Goal: Information Seeking & Learning: Learn about a topic

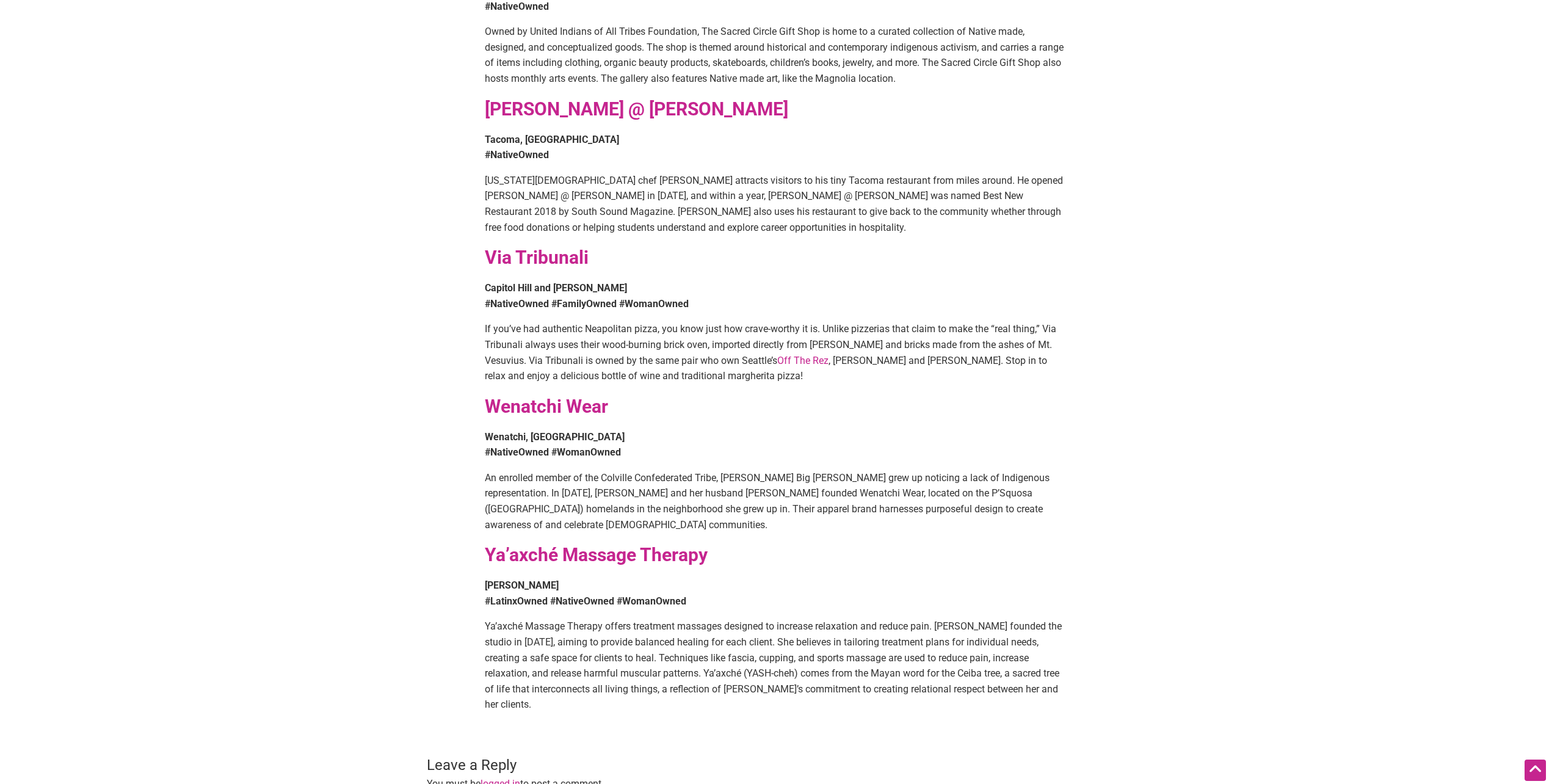
scroll to position [1526, 0]
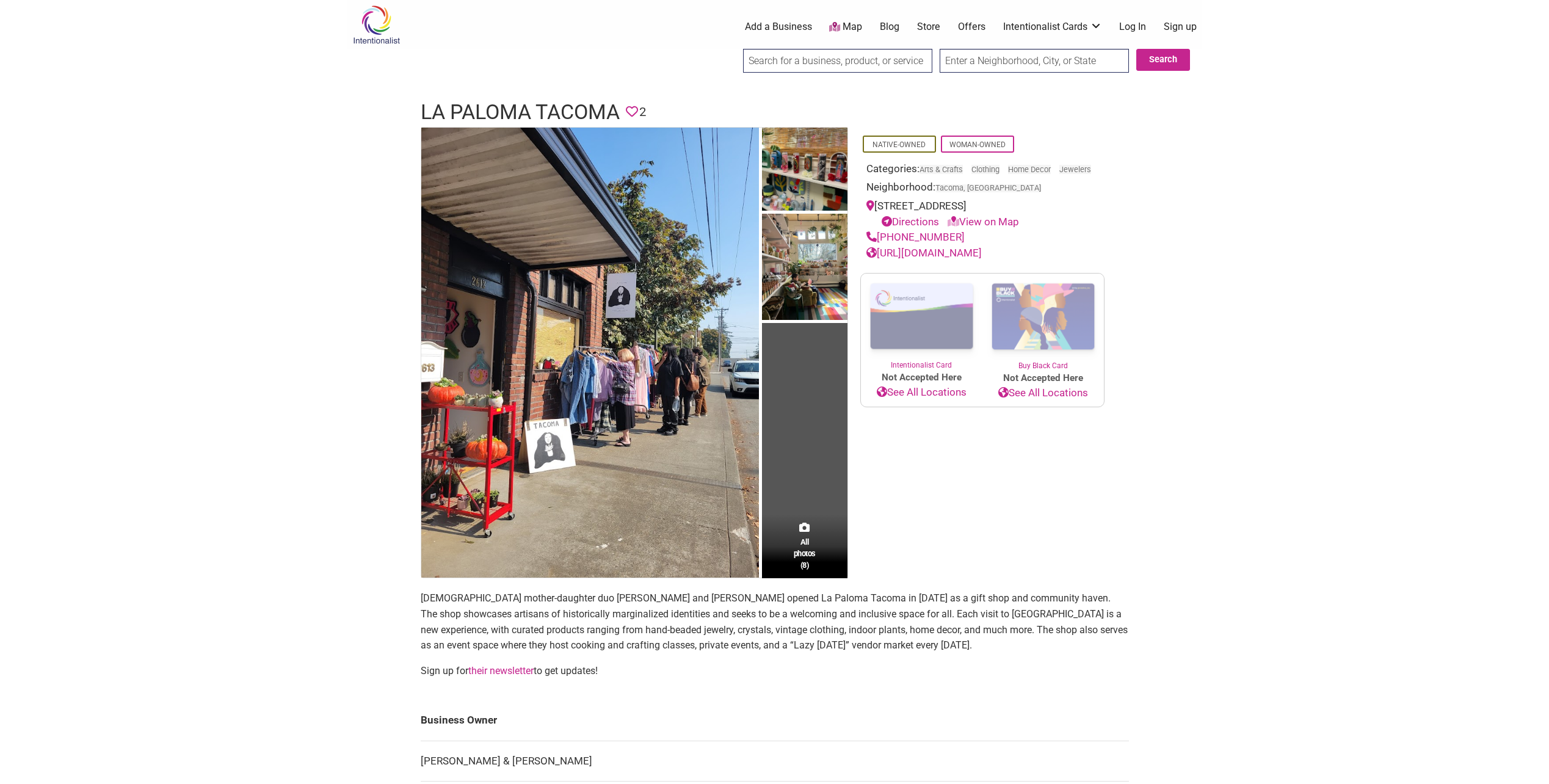
click at [947, 259] on link "https://www.lapalomamarketplace.com/" at bounding box center [924, 253] width 116 height 12
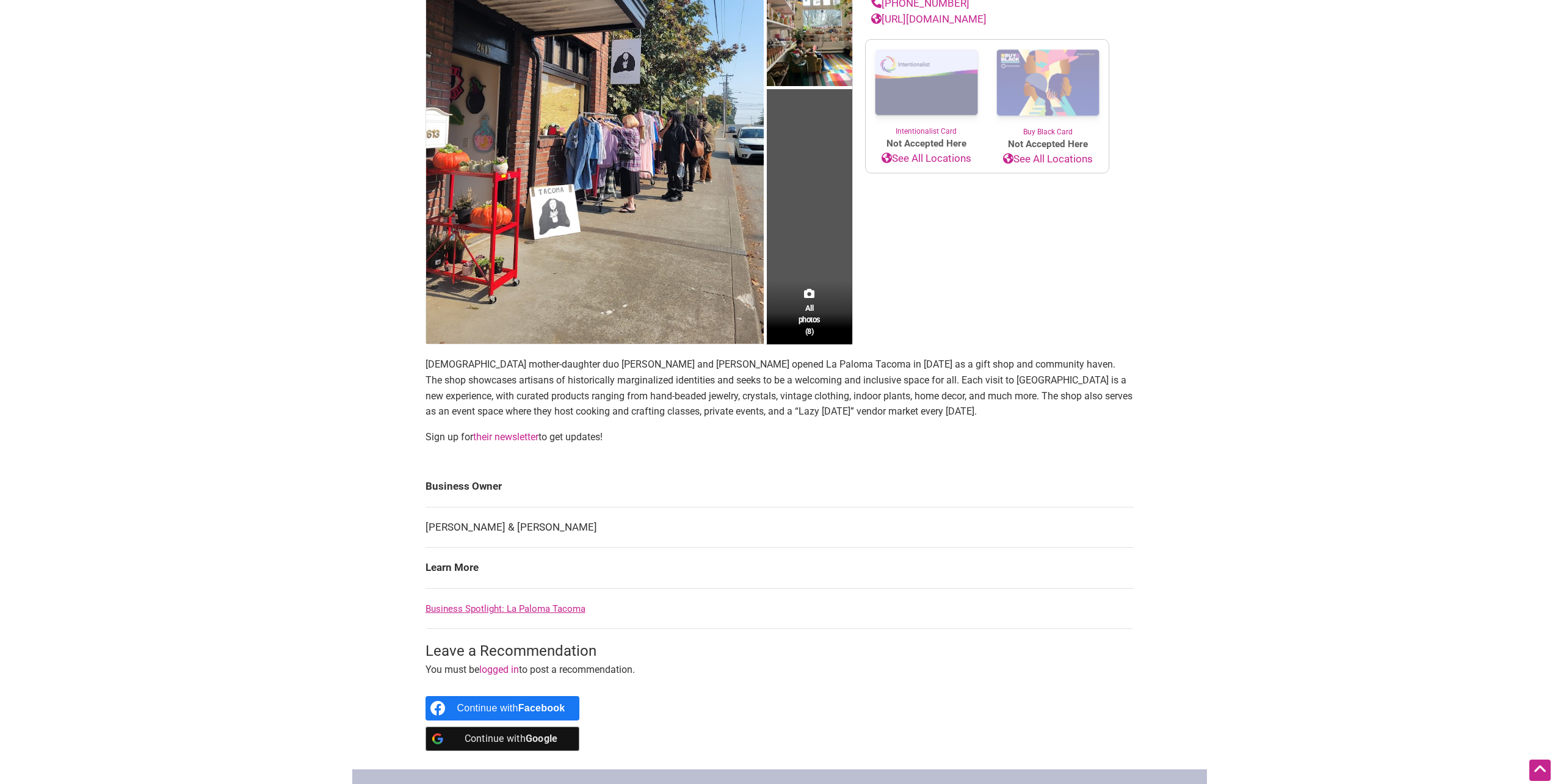
scroll to position [61, 0]
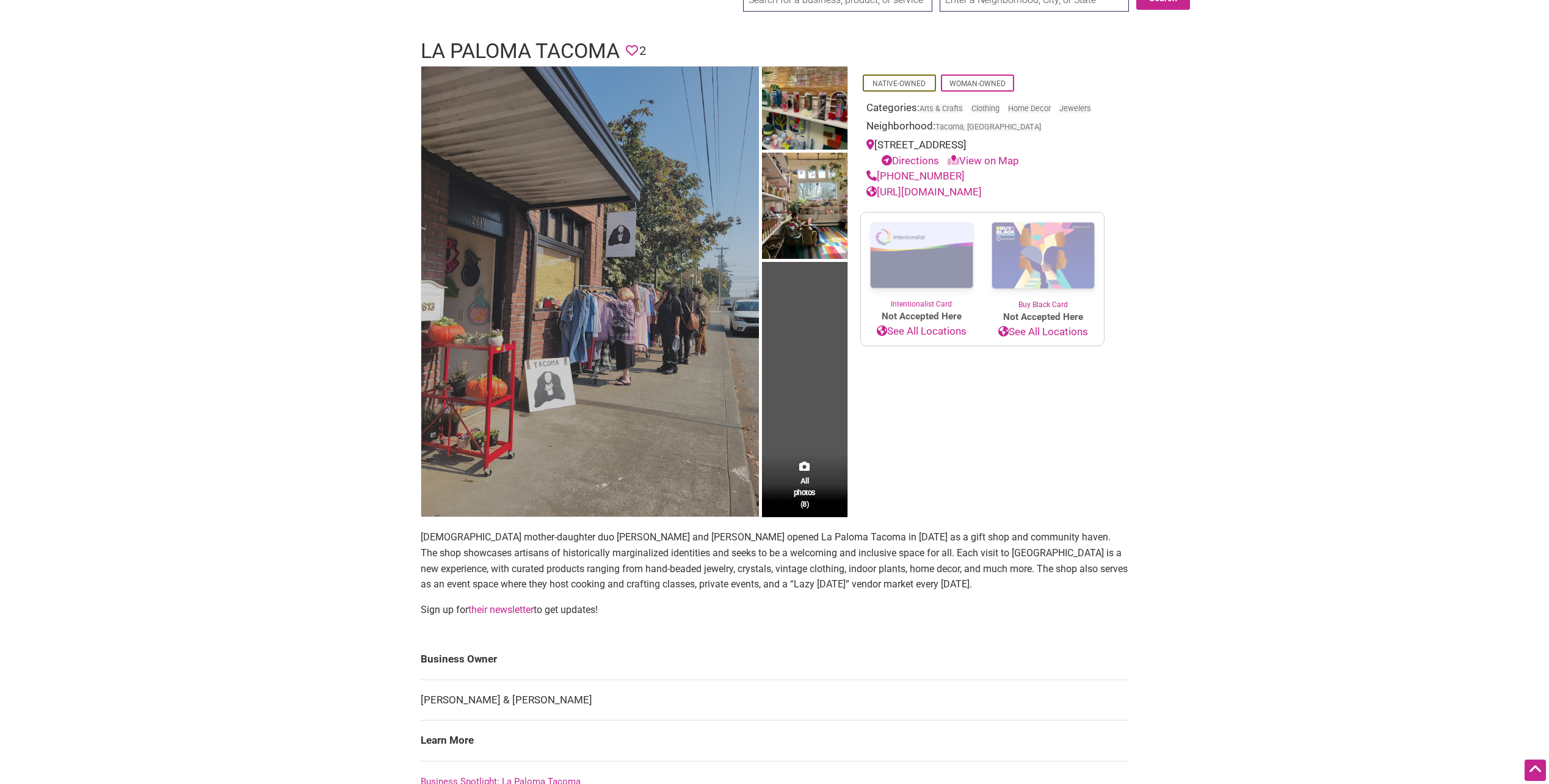
click at [691, 391] on img at bounding box center [590, 292] width 338 height 451
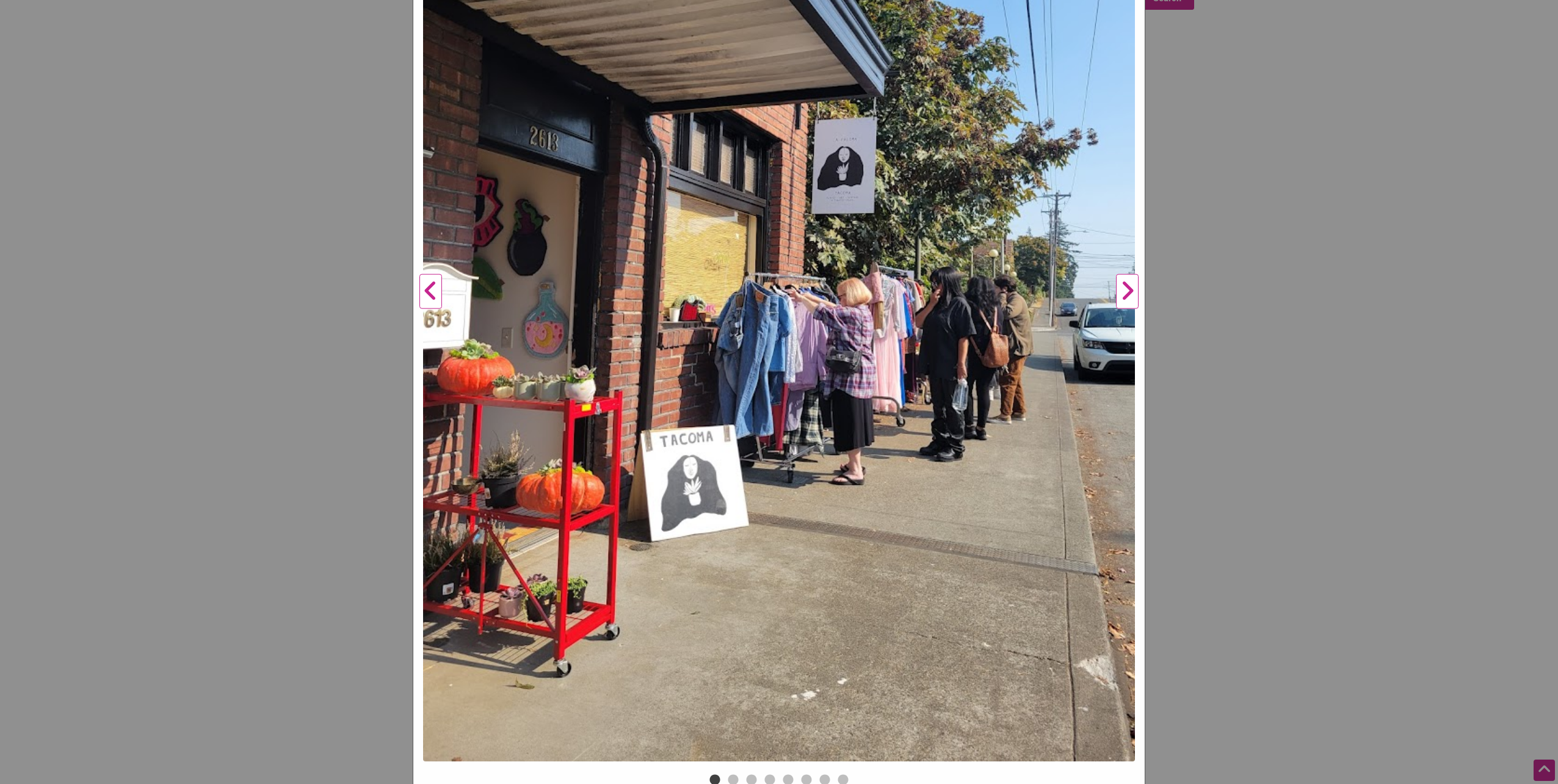
scroll to position [419, 0]
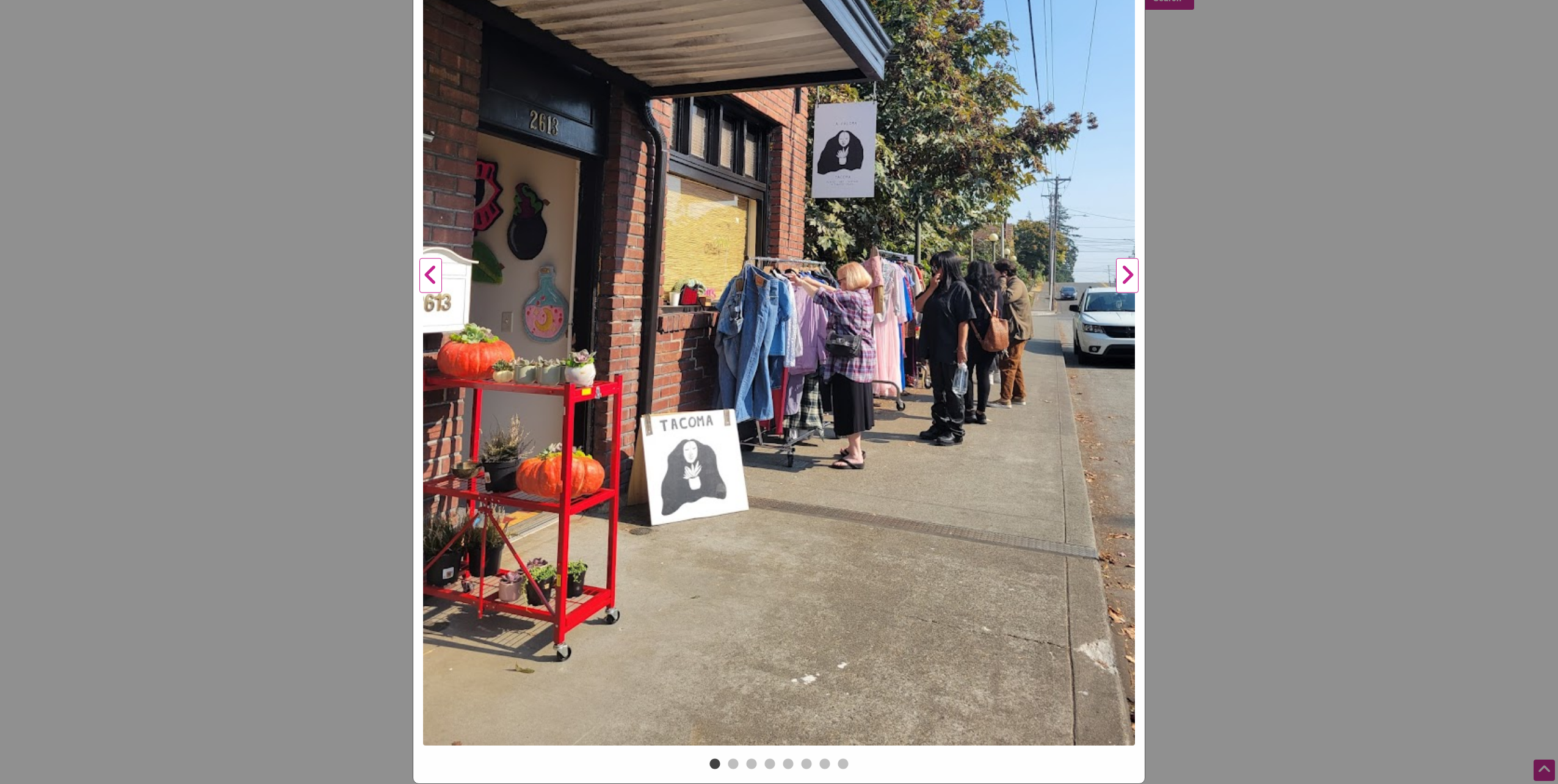
click at [1121, 283] on button "Next" at bounding box center [1127, 275] width 33 height 959
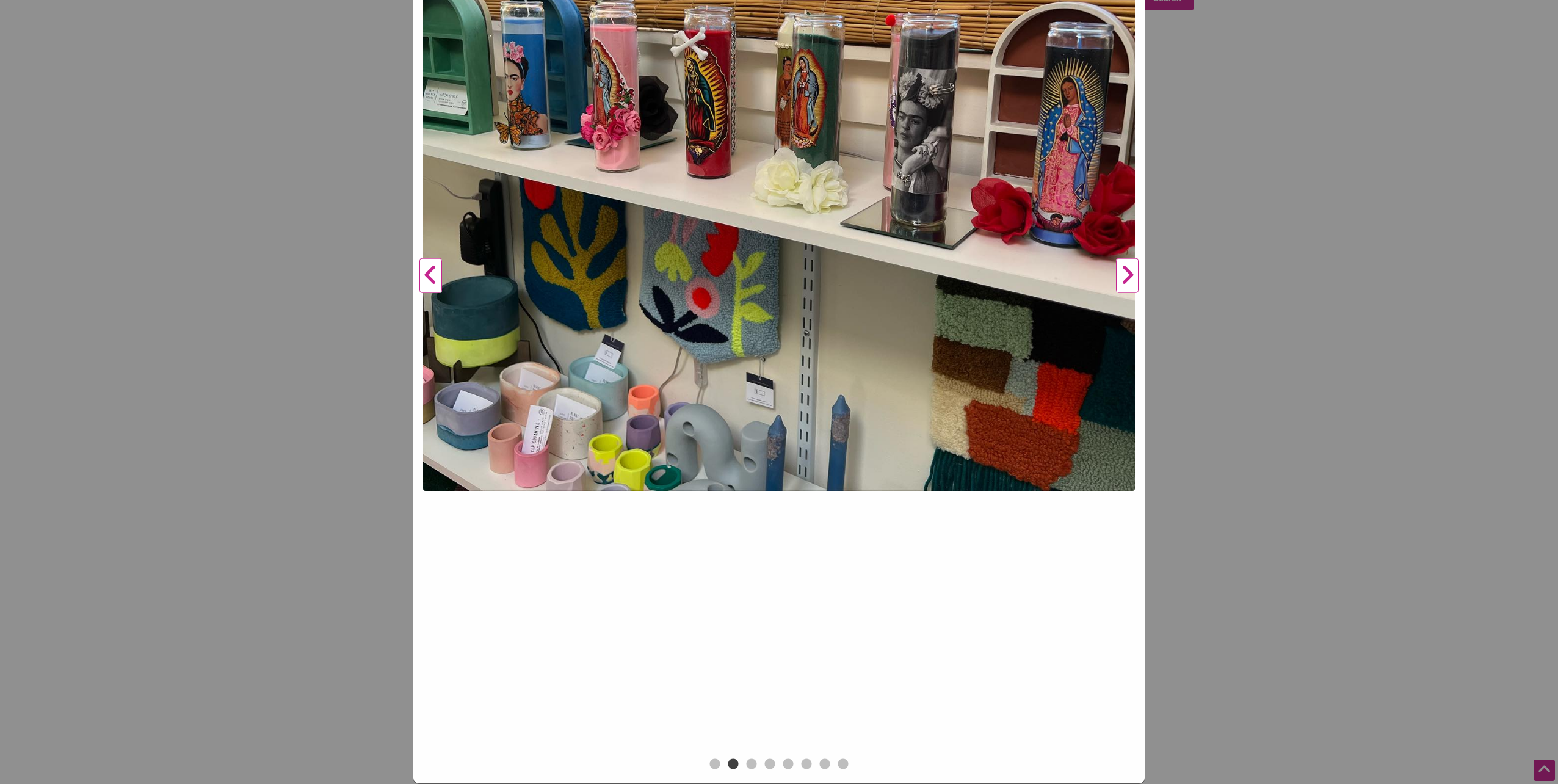
click at [1121, 281] on button "Next" at bounding box center [1127, 275] width 33 height 959
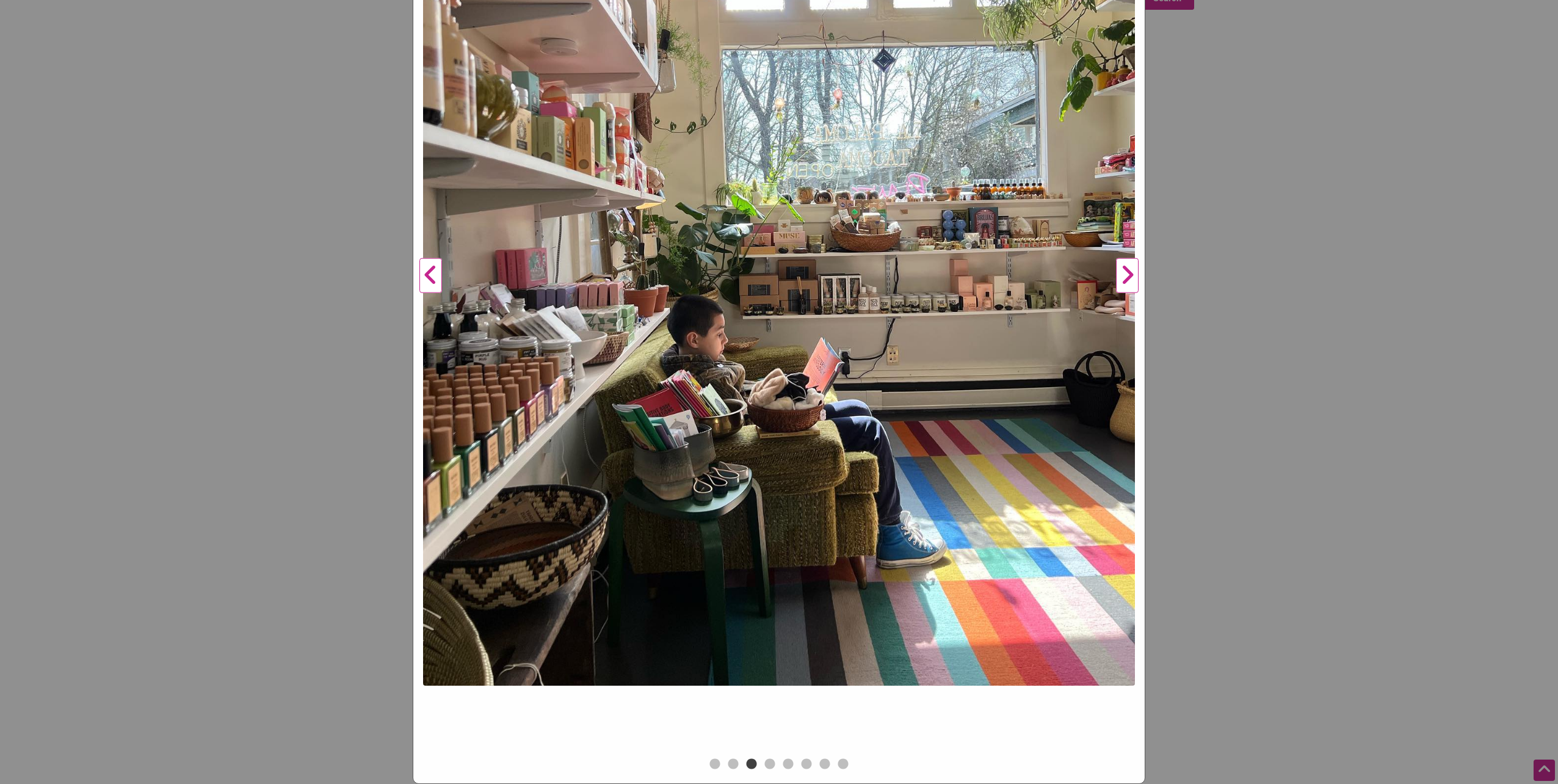
click at [1121, 281] on button "Next" at bounding box center [1127, 275] width 33 height 959
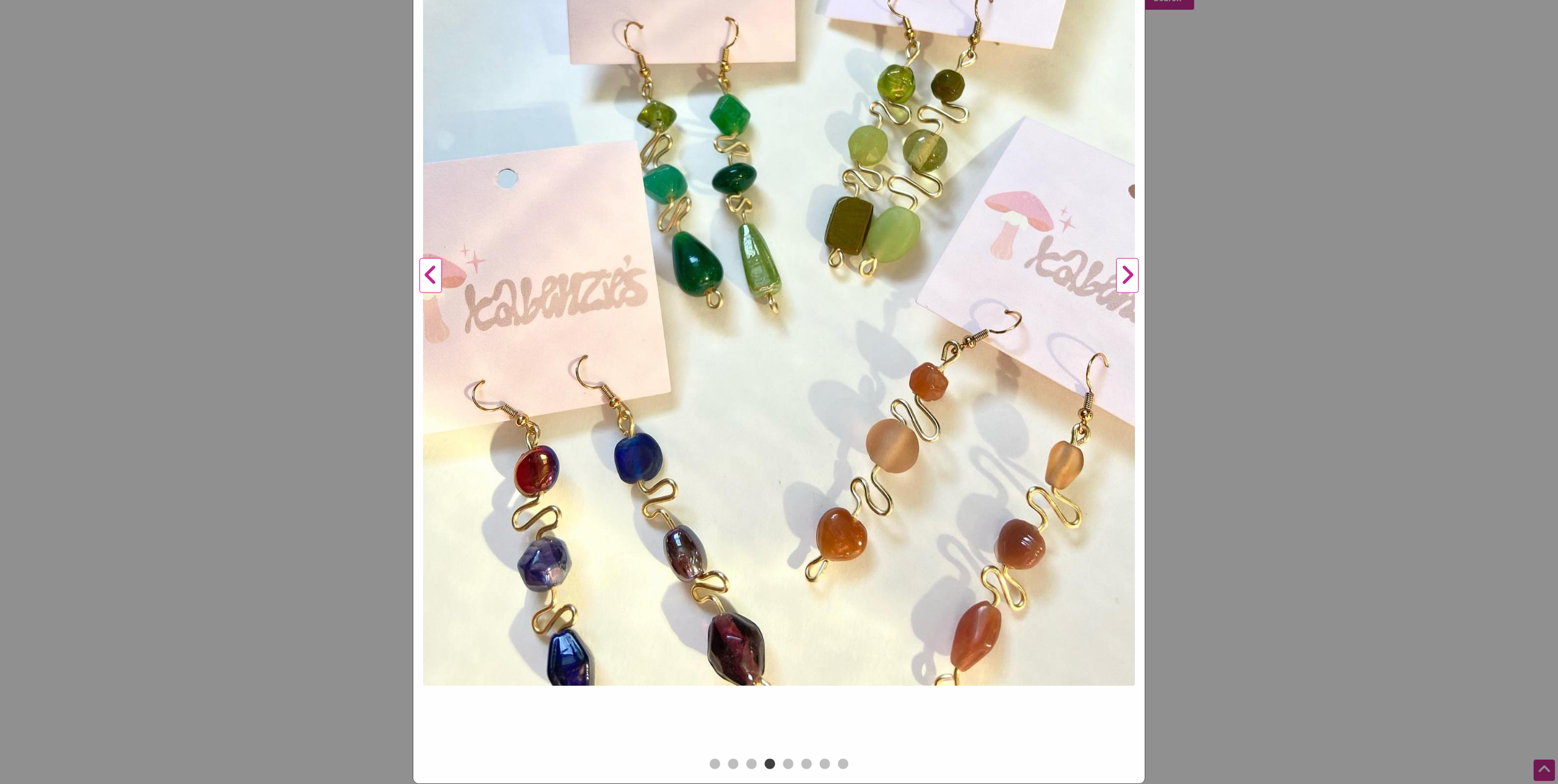
click at [1121, 281] on button "Next" at bounding box center [1127, 275] width 33 height 959
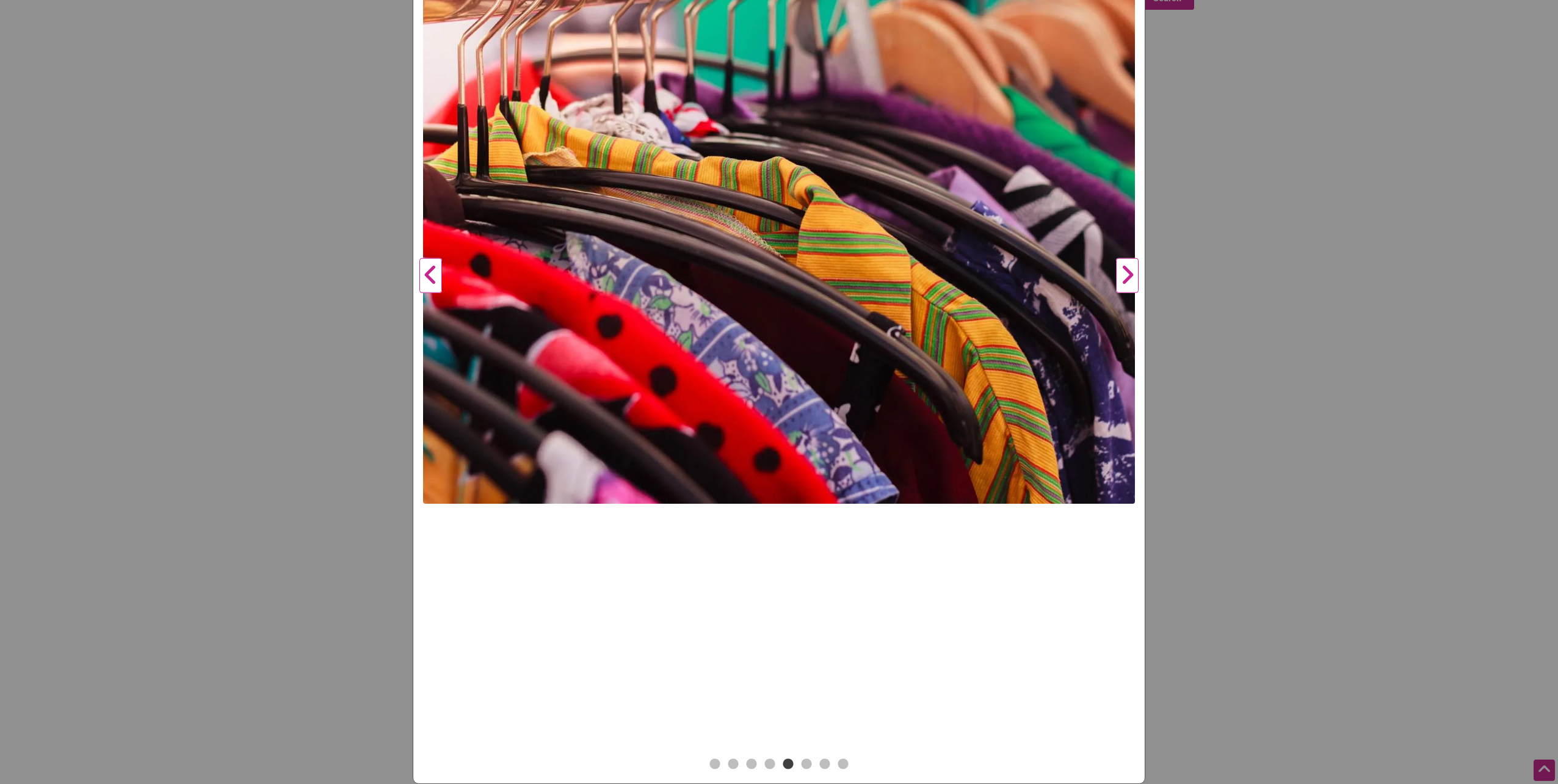
click at [1121, 281] on button "Next" at bounding box center [1127, 275] width 33 height 959
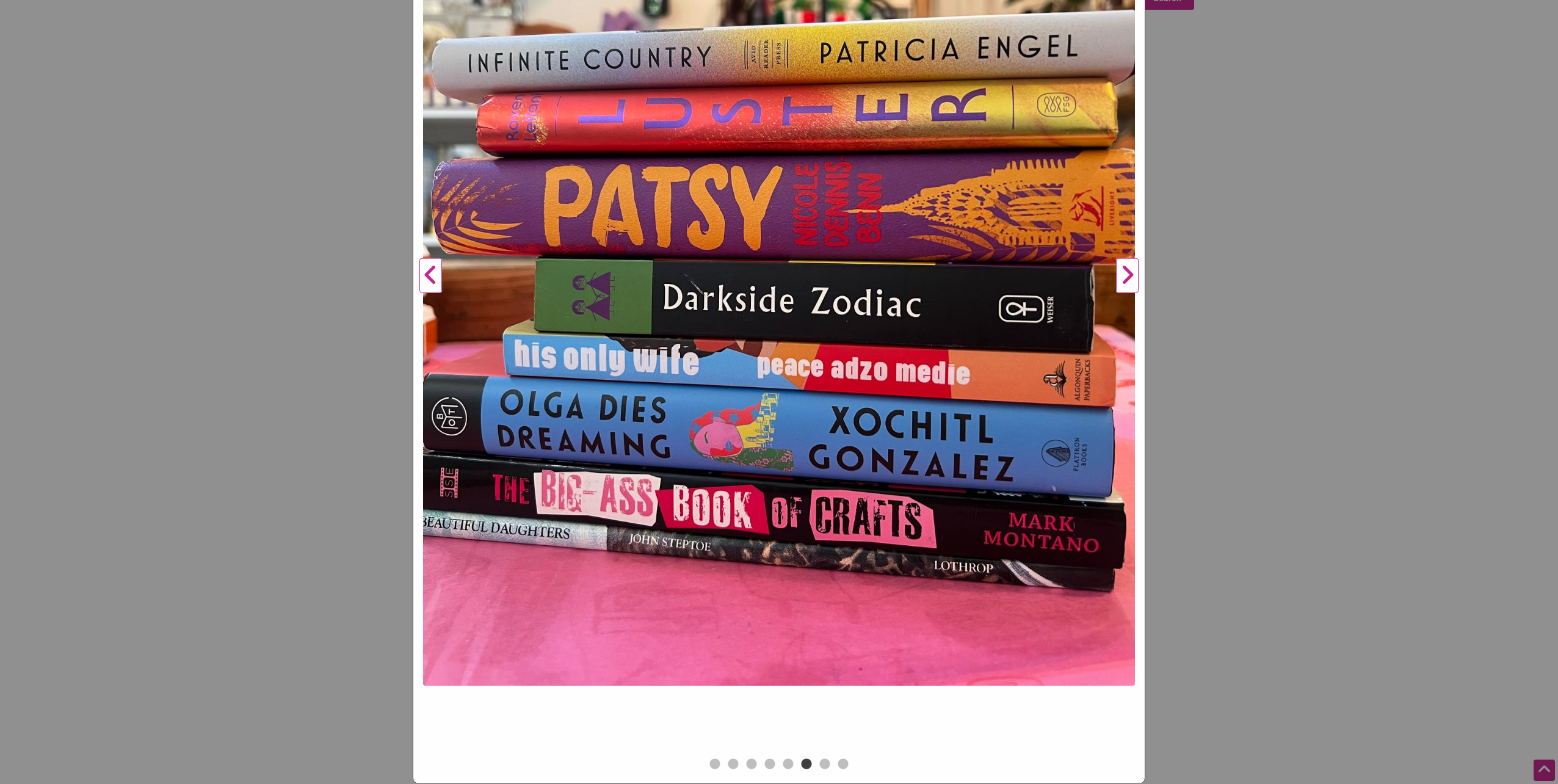
click at [1121, 281] on button "Next" at bounding box center [1127, 275] width 33 height 959
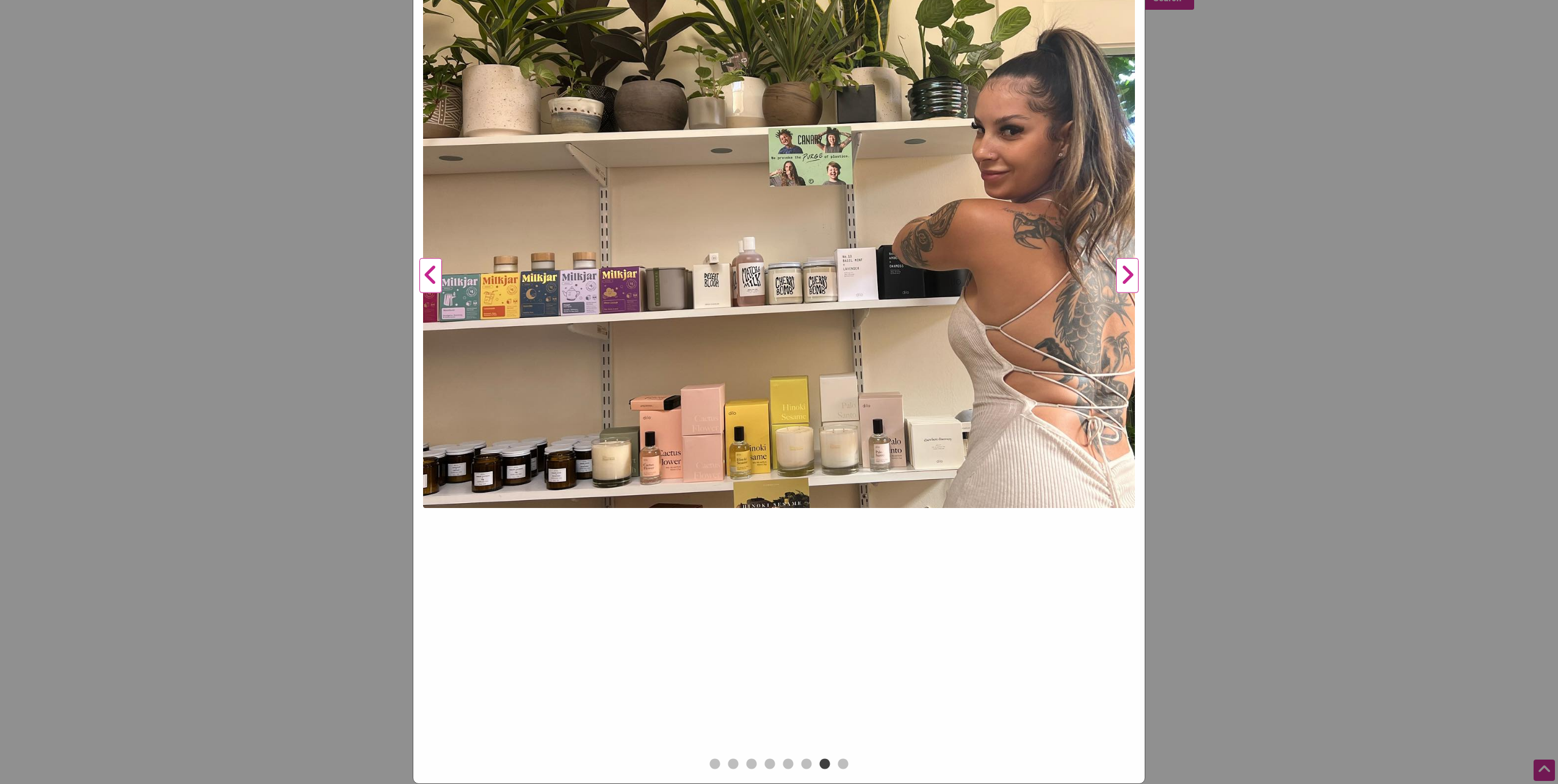
click at [1121, 281] on button "Next" at bounding box center [1127, 275] width 33 height 959
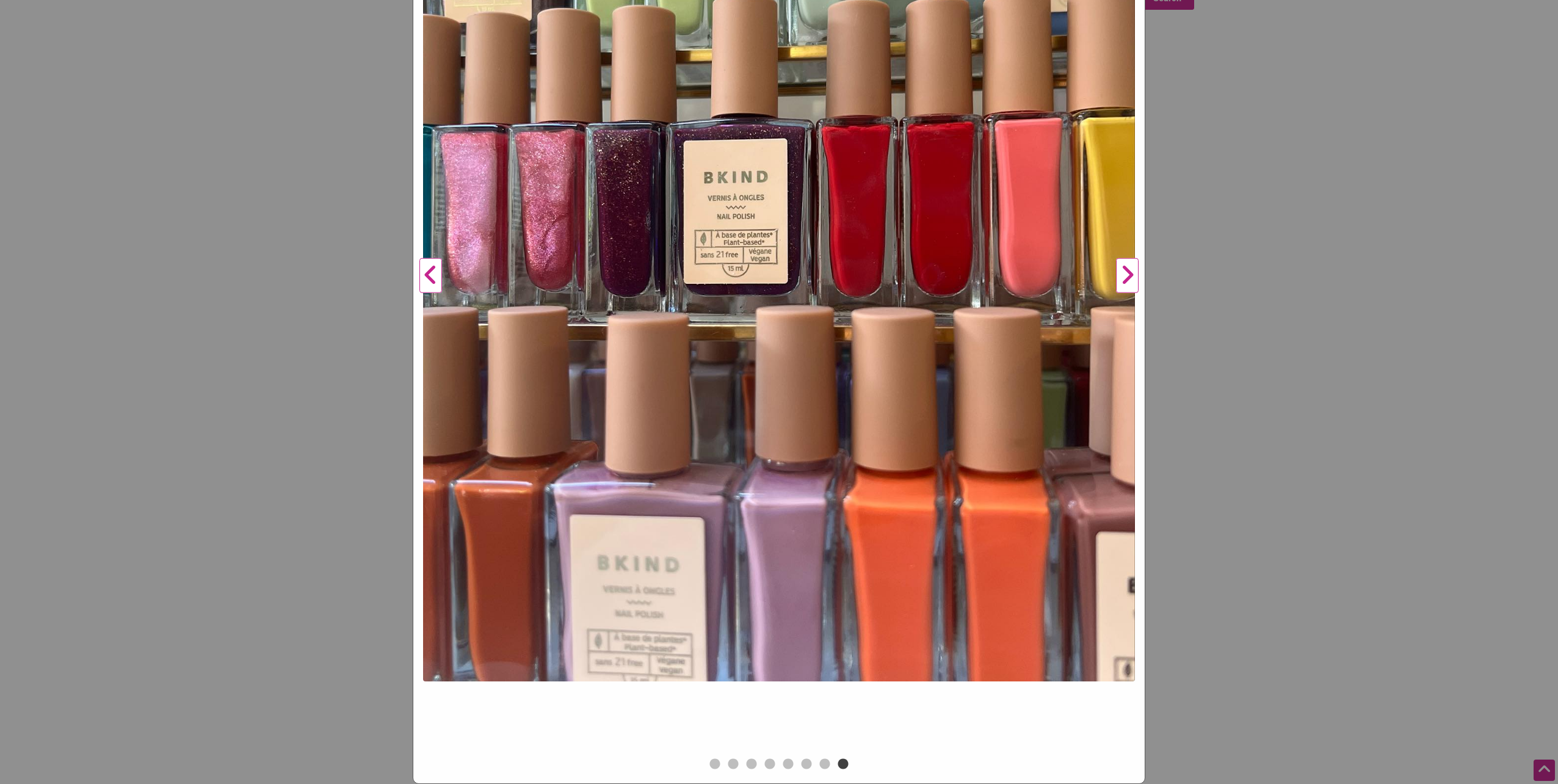
click at [1121, 281] on button "Next" at bounding box center [1127, 275] width 33 height 959
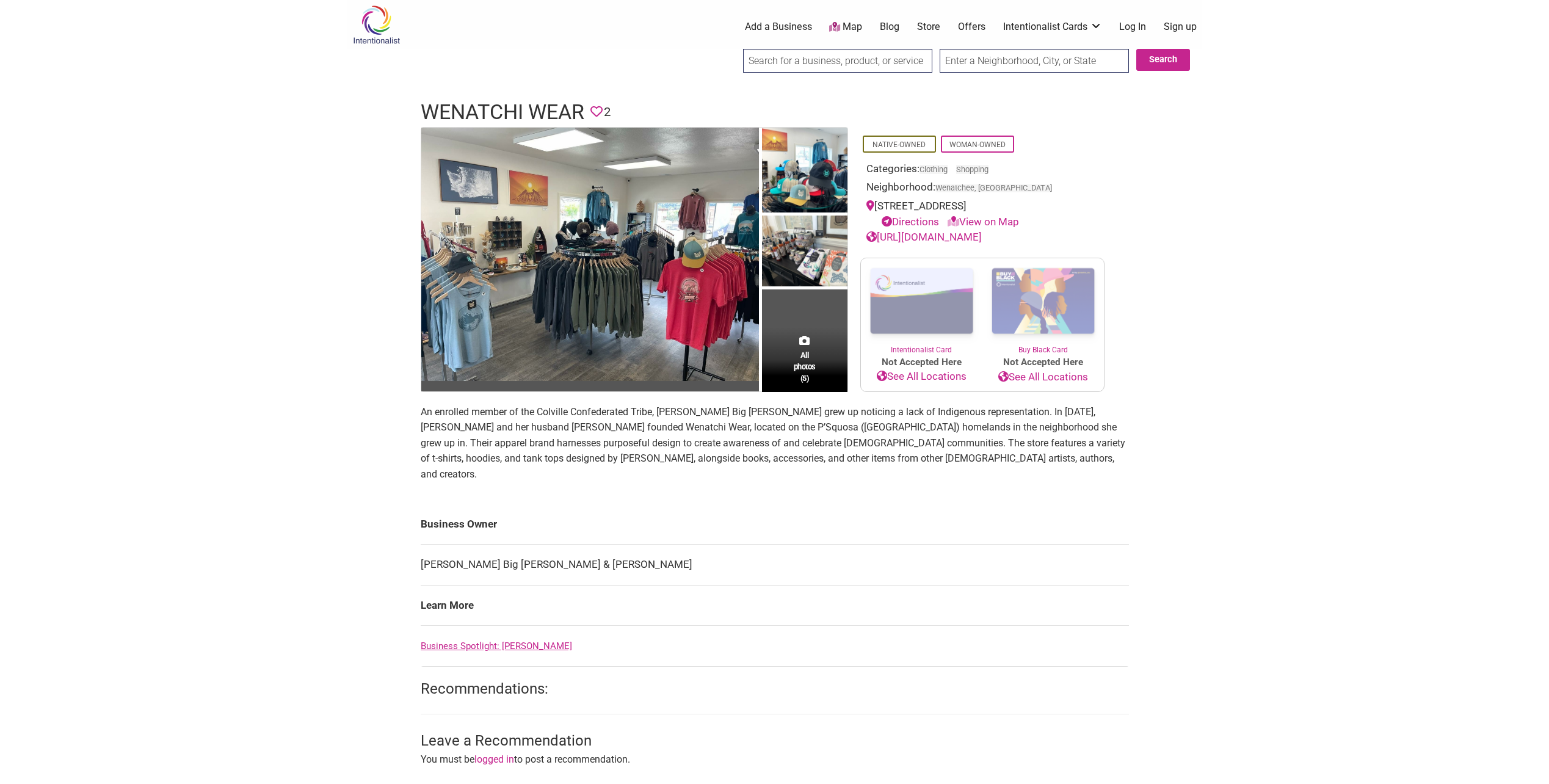
click at [949, 240] on link "https://www.wenatchiwear.com" at bounding box center [924, 236] width 116 height 12
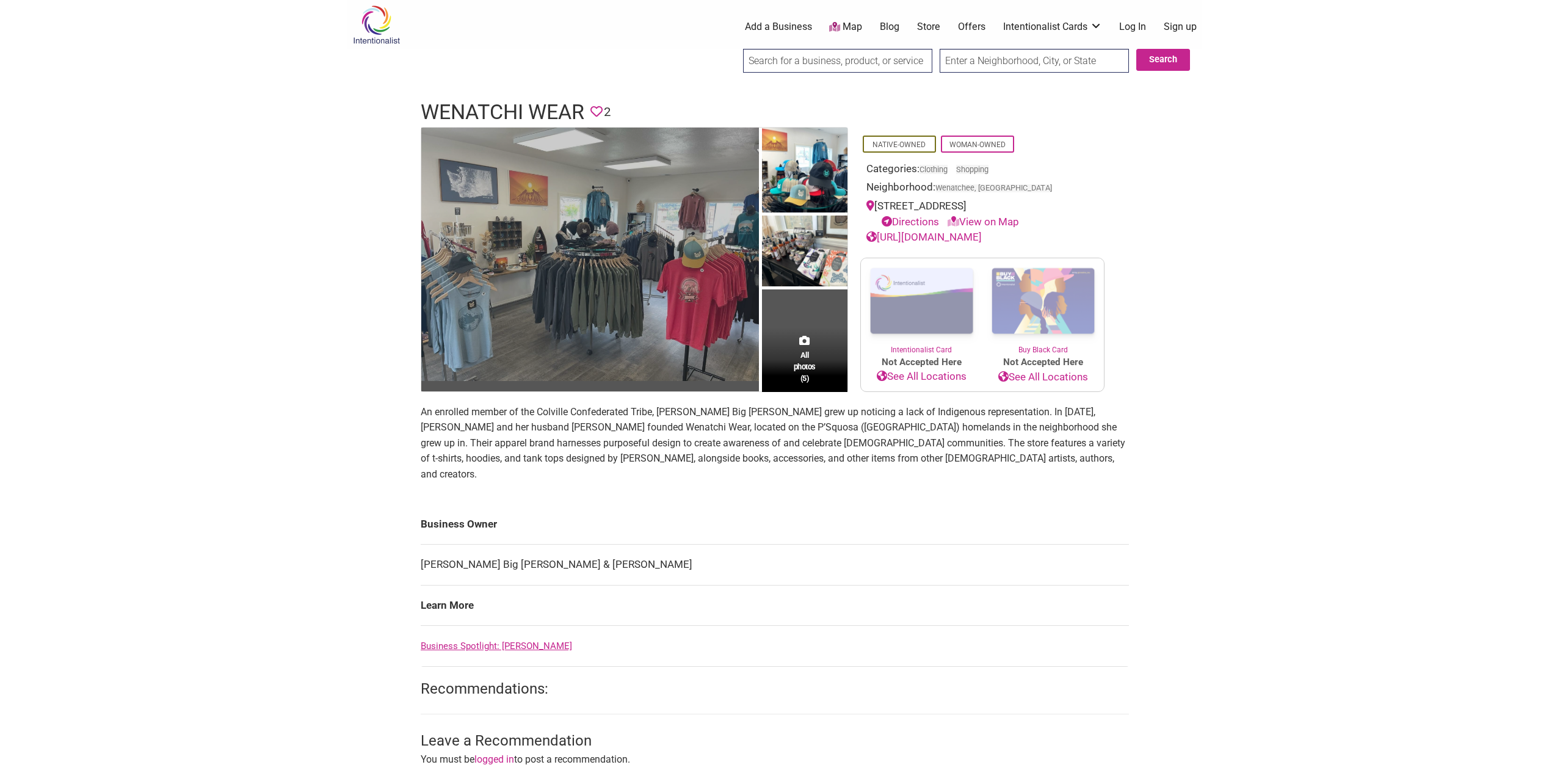
click at [643, 247] on img at bounding box center [590, 254] width 338 height 254
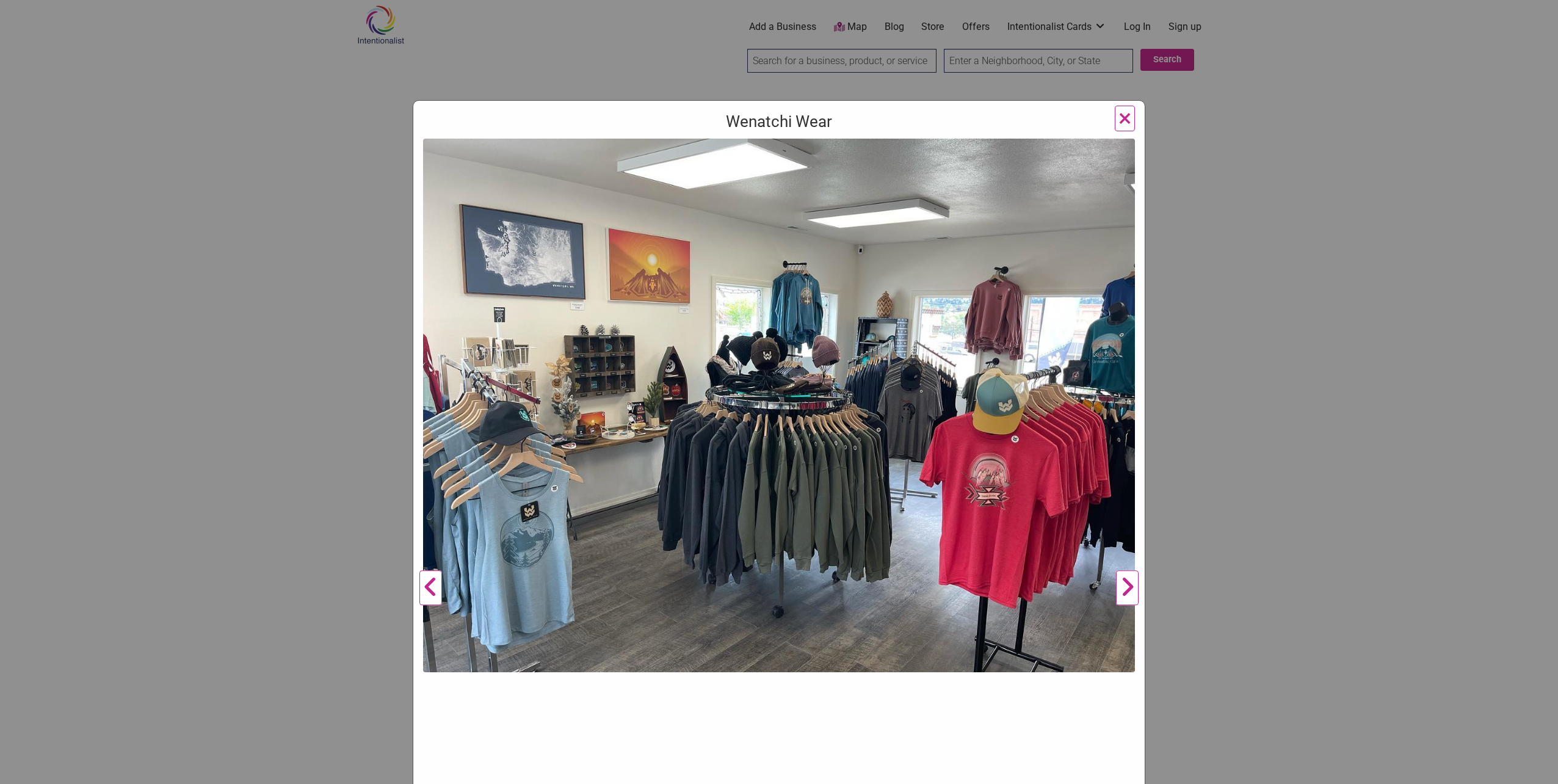
scroll to position [183, 0]
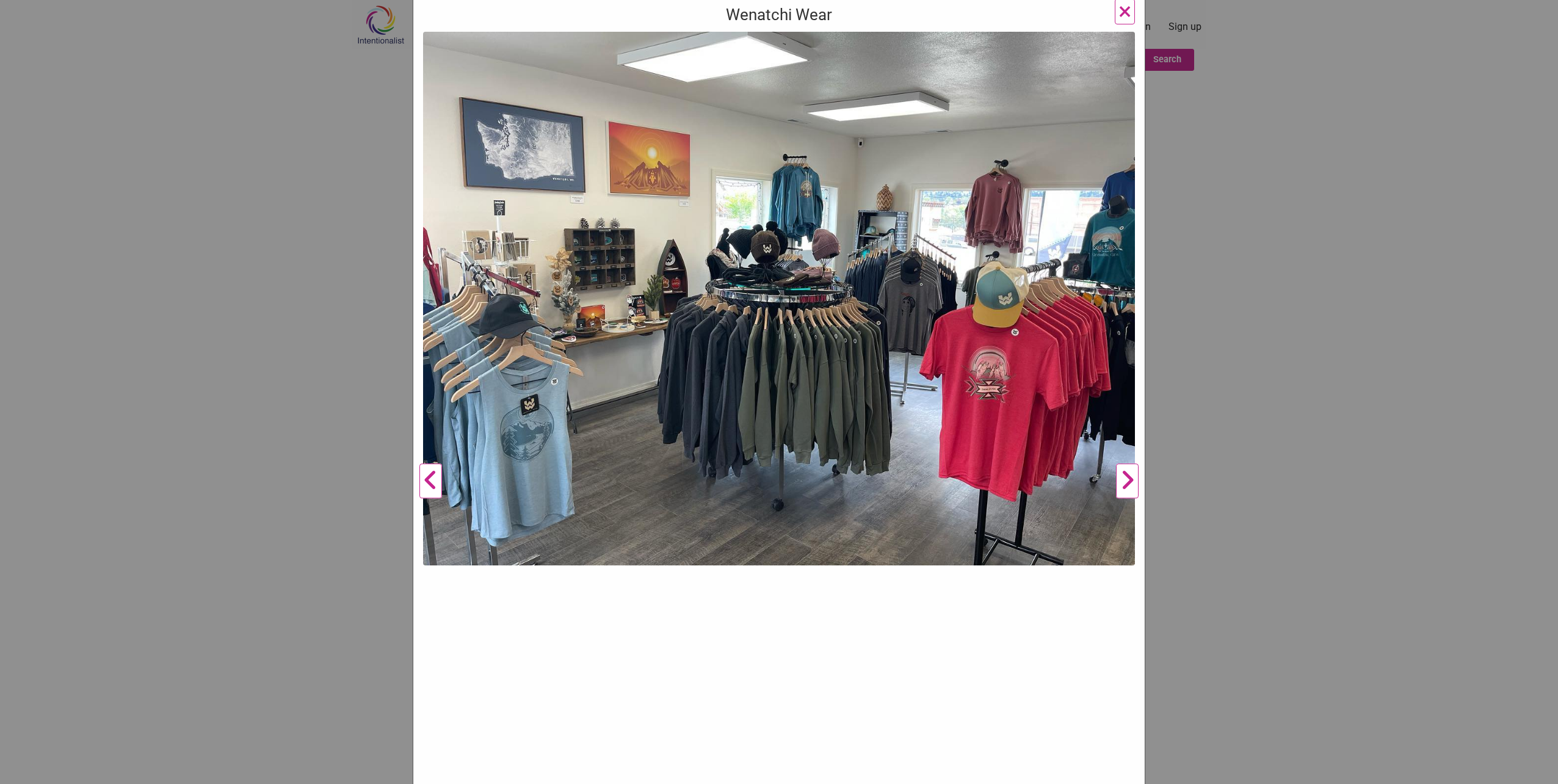
click at [1127, 479] on button "Next" at bounding box center [1127, 482] width 33 height 900
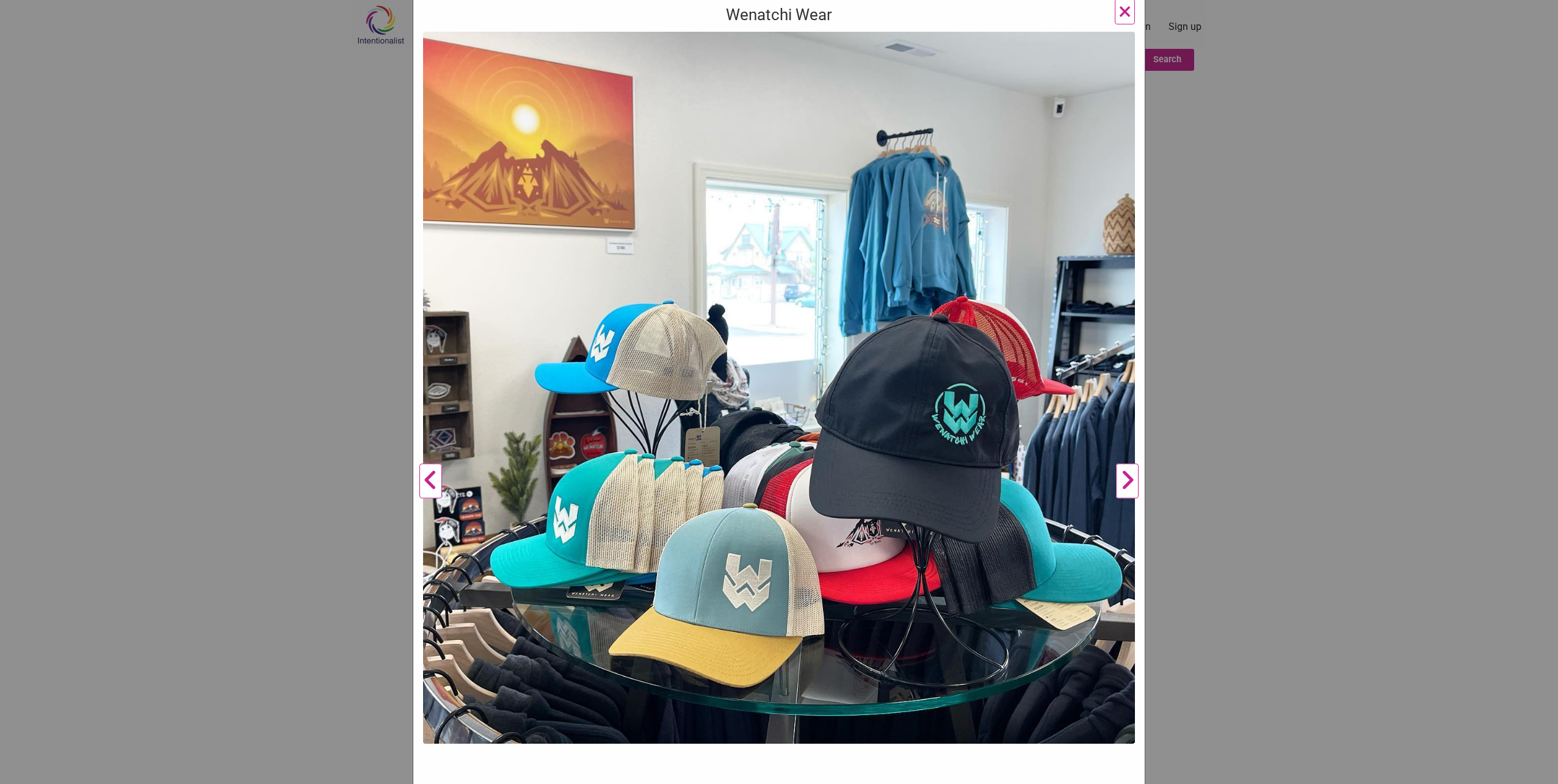
click at [1127, 479] on button "Next" at bounding box center [1127, 482] width 33 height 900
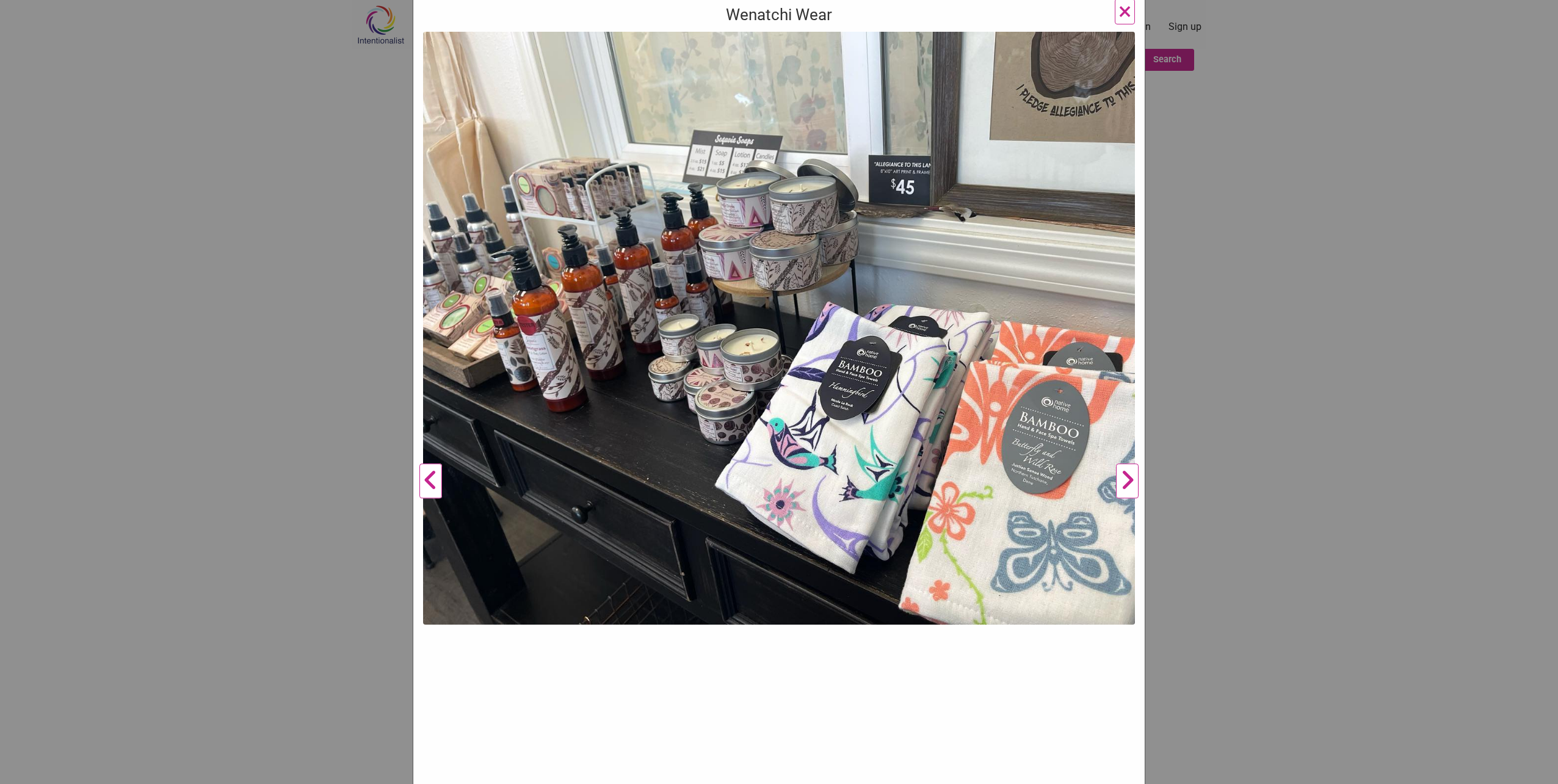
click at [1128, 478] on button "Next" at bounding box center [1127, 482] width 33 height 900
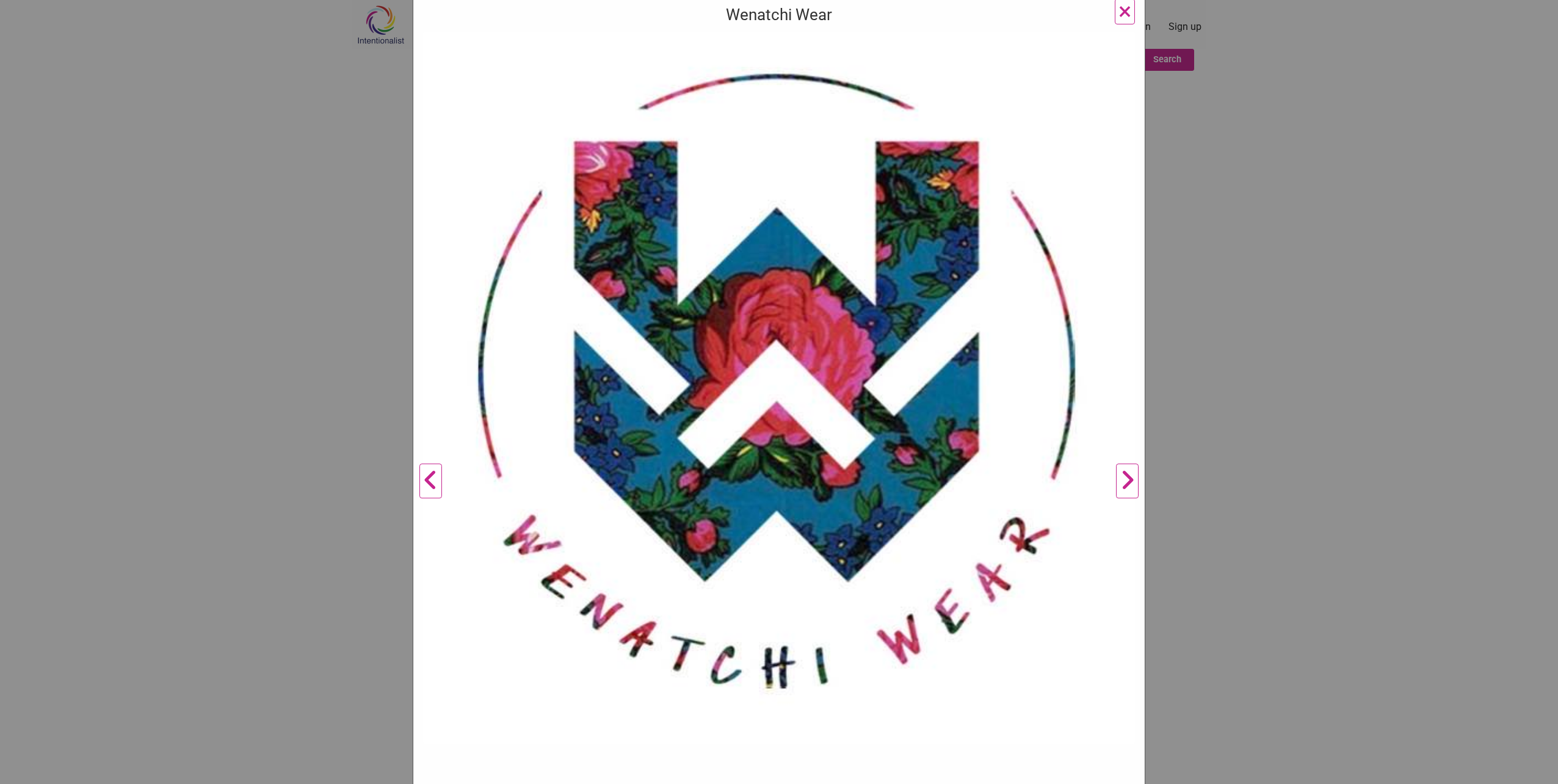
click at [1128, 478] on button "Next" at bounding box center [1127, 482] width 33 height 900
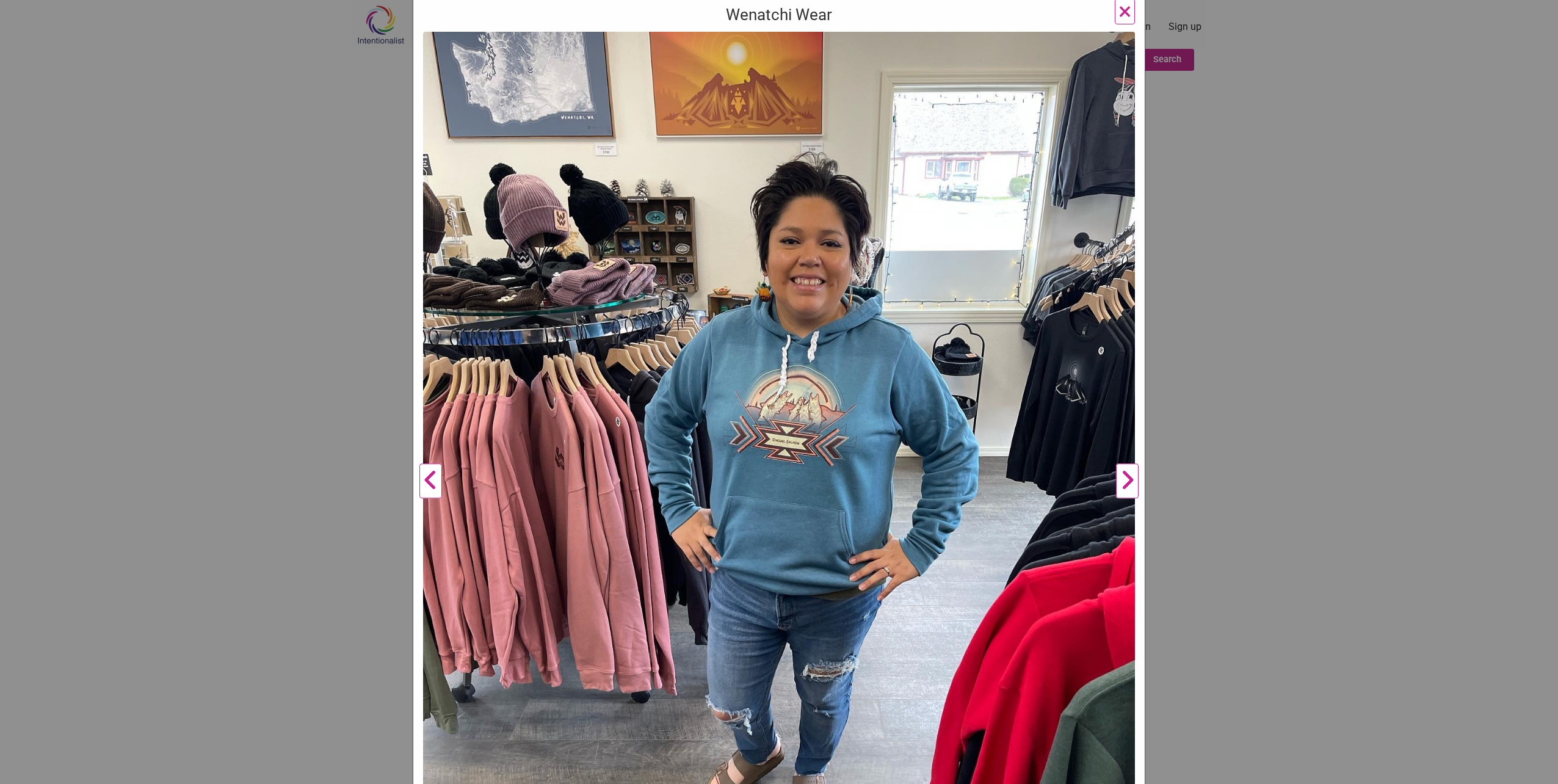
click at [1128, 478] on button "Next" at bounding box center [1127, 482] width 33 height 900
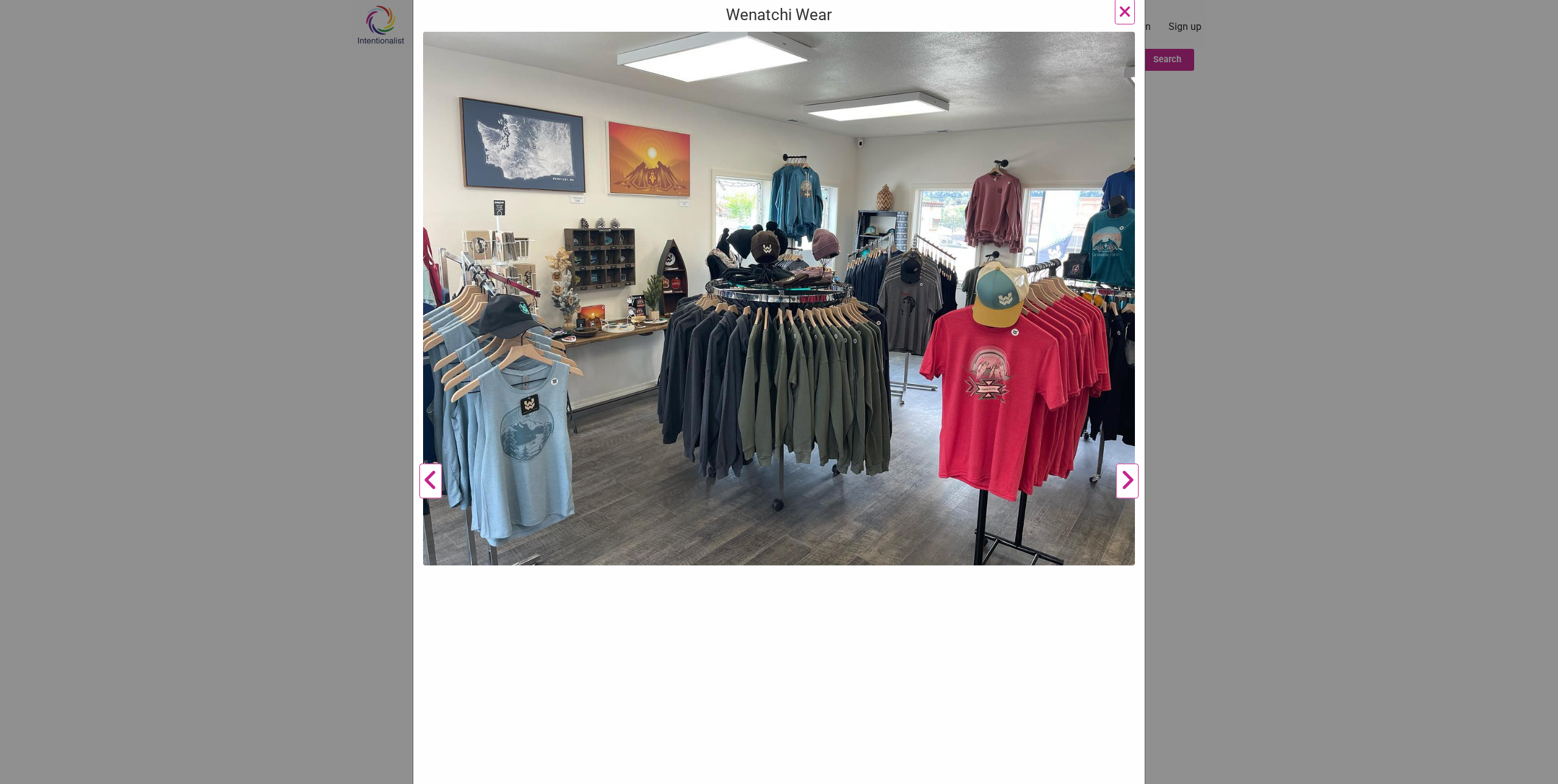
click at [1128, 478] on button "Next" at bounding box center [1127, 482] width 33 height 900
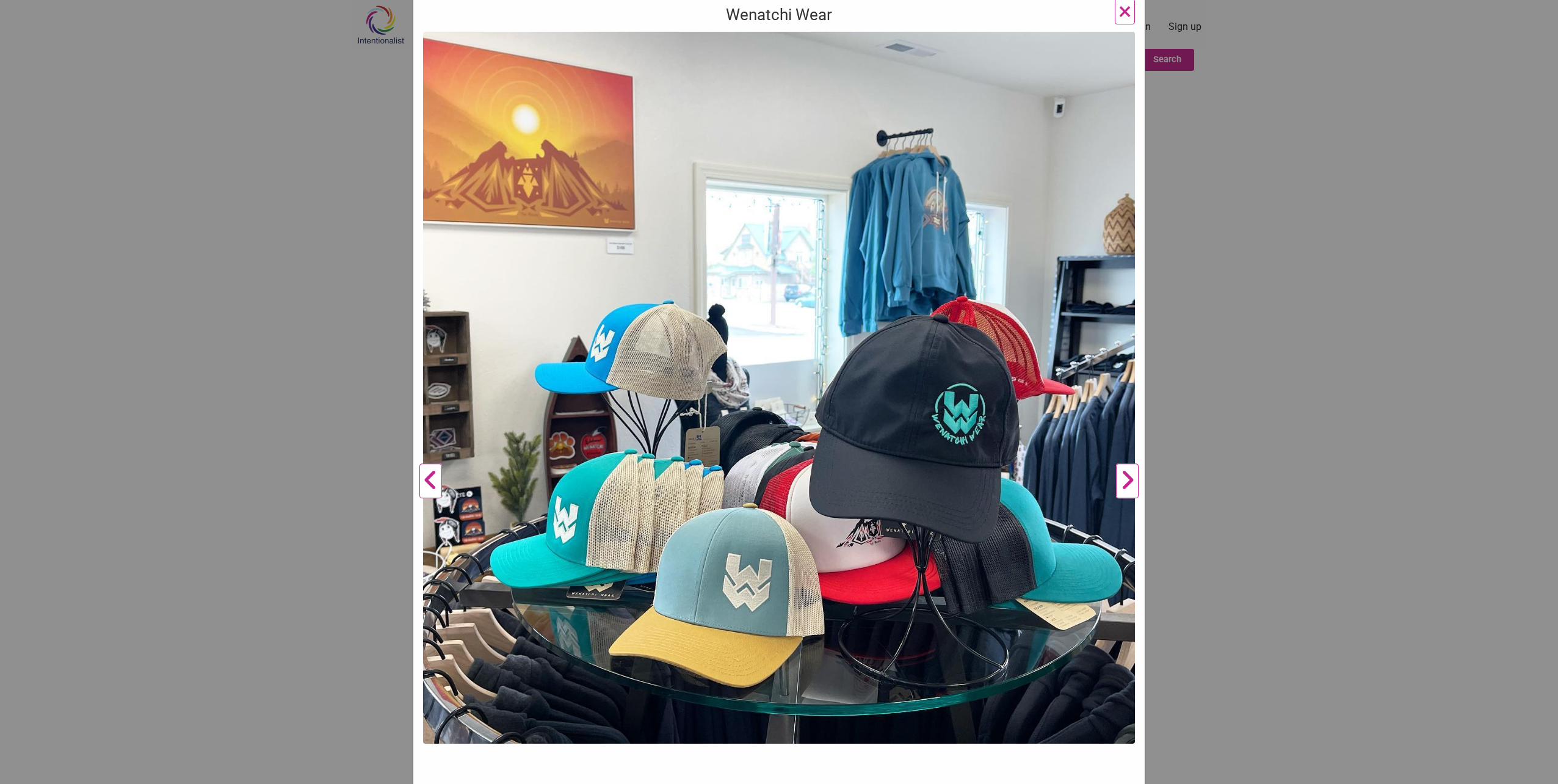
click at [1128, 478] on button "Next" at bounding box center [1127, 482] width 33 height 900
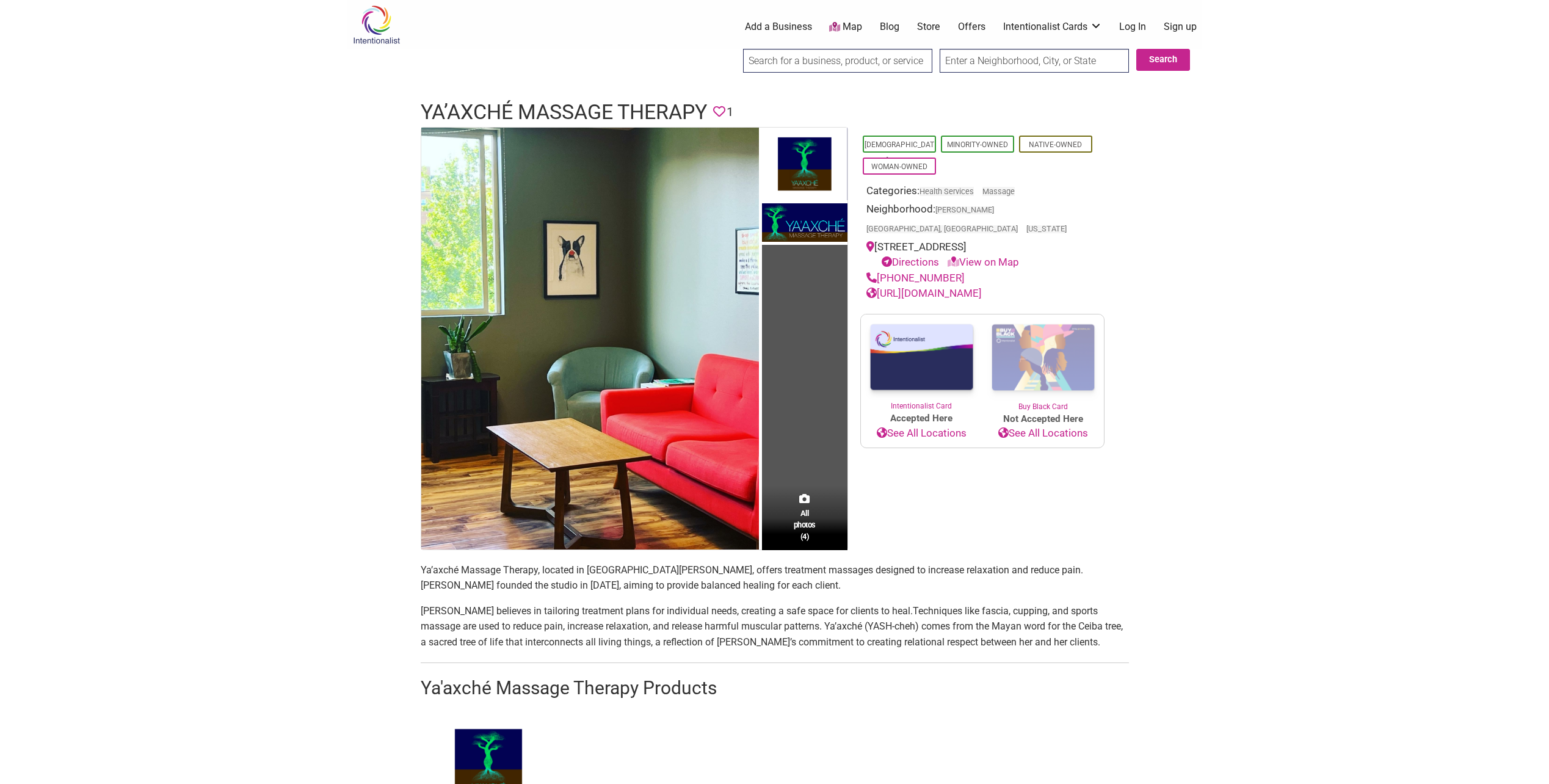
click at [950, 287] on link "https://yaaxche.massagetherapy.com/" at bounding box center [924, 293] width 116 height 12
